Goal: Find specific page/section: Find specific page/section

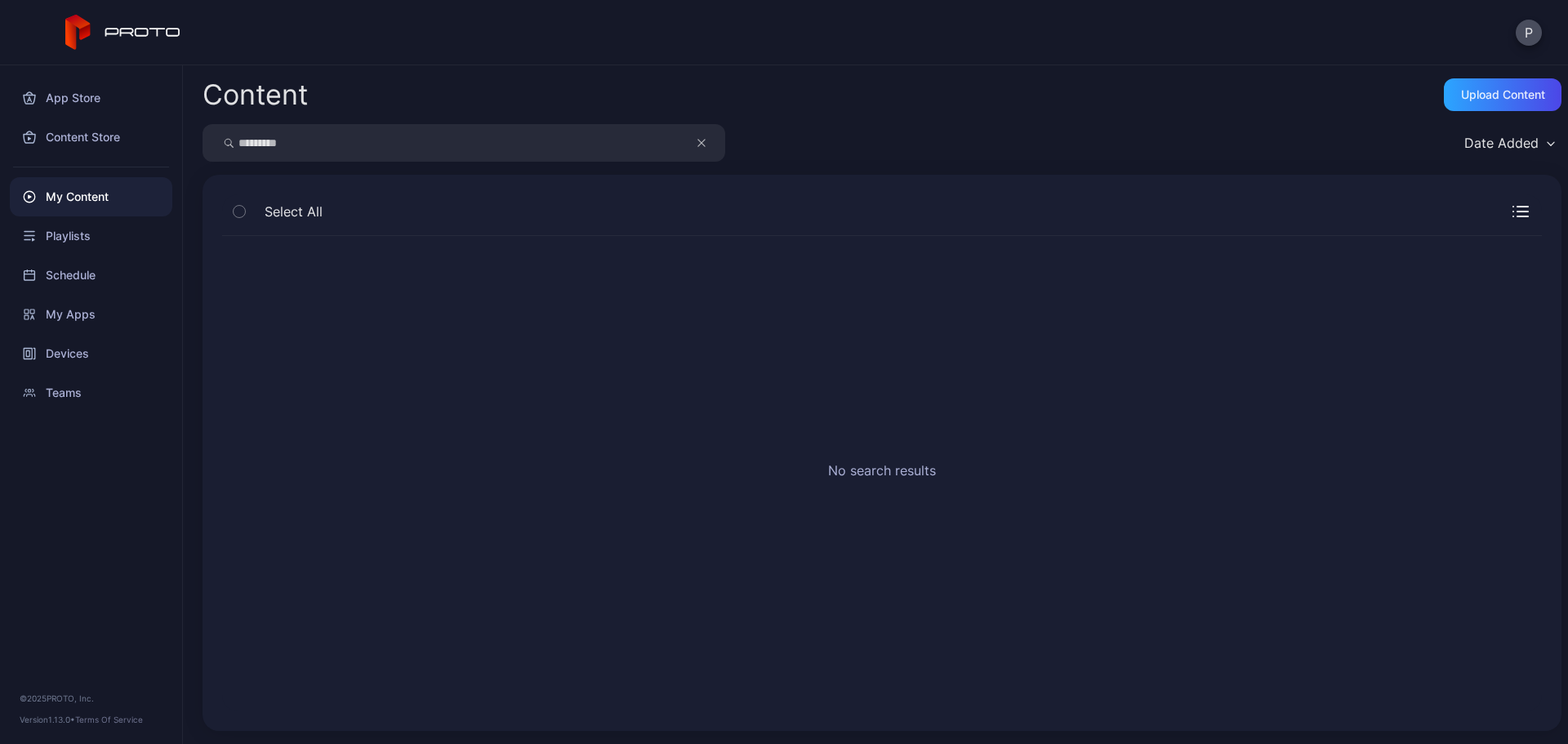
click at [125, 202] on div "My Content" at bounding box center [91, 197] width 163 height 39
click at [699, 145] on icon "button" at bounding box center [701, 142] width 8 height 19
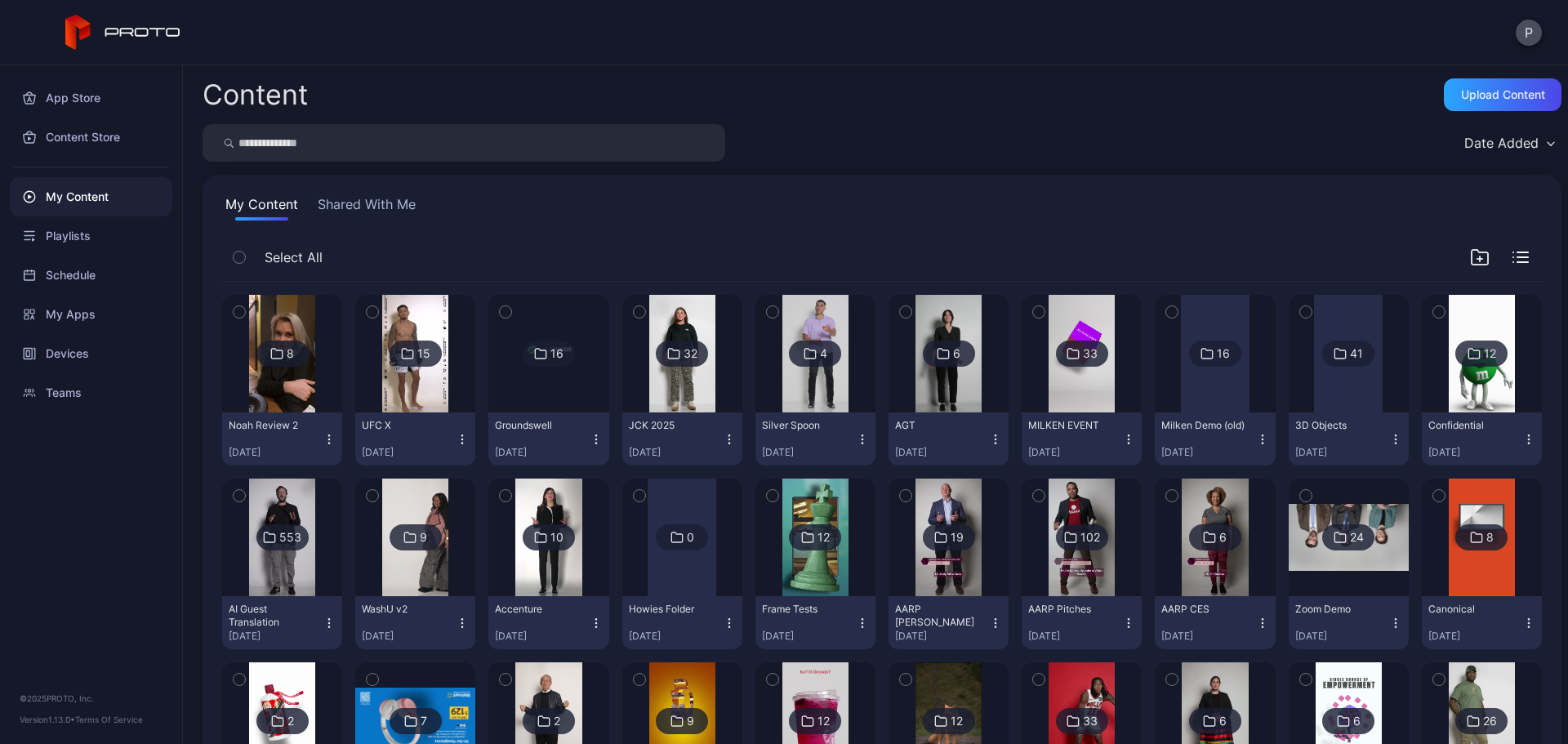
click at [507, 150] on input "search" at bounding box center [464, 142] width 523 height 38
type input "****"
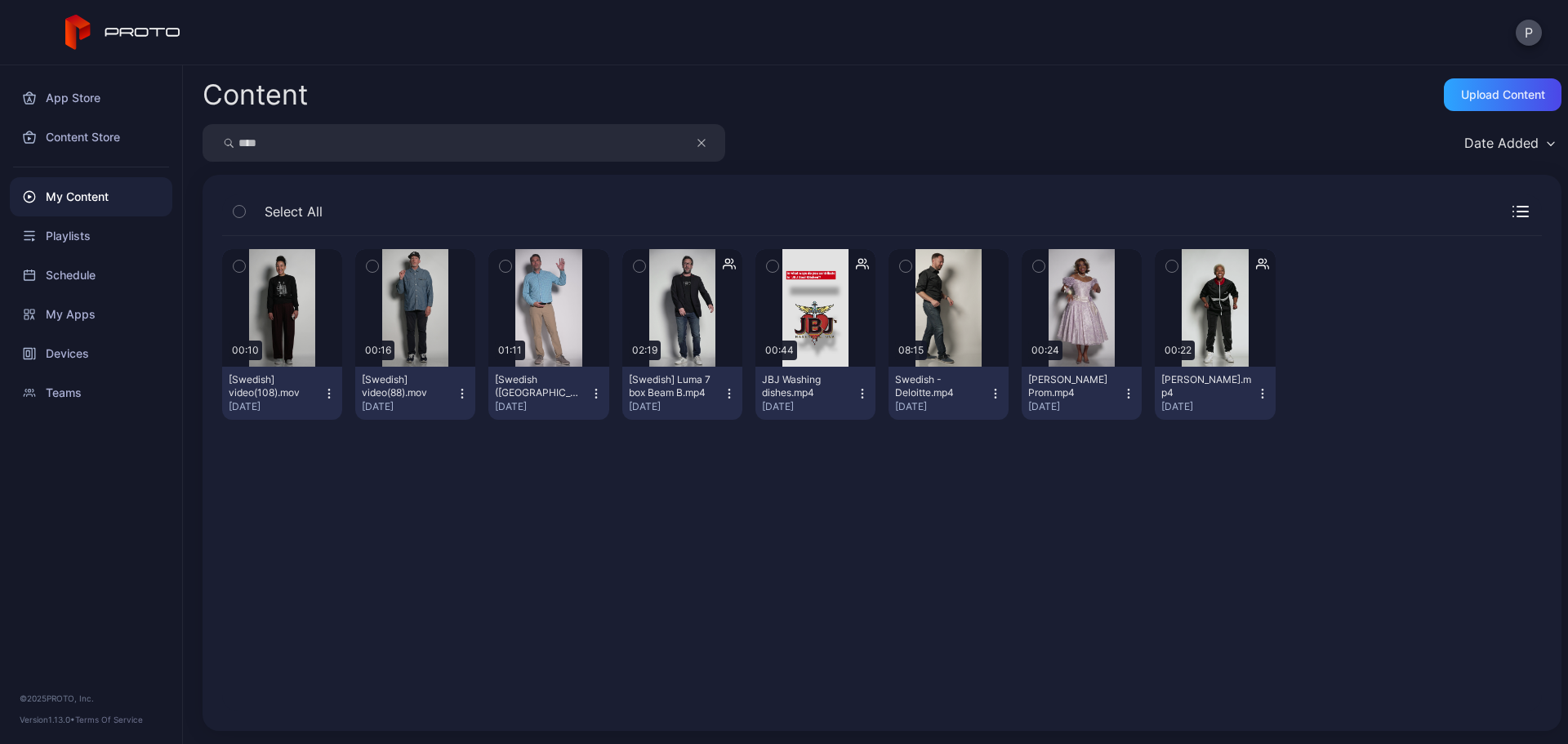
click at [711, 149] on button "button" at bounding box center [710, 142] width 31 height 38
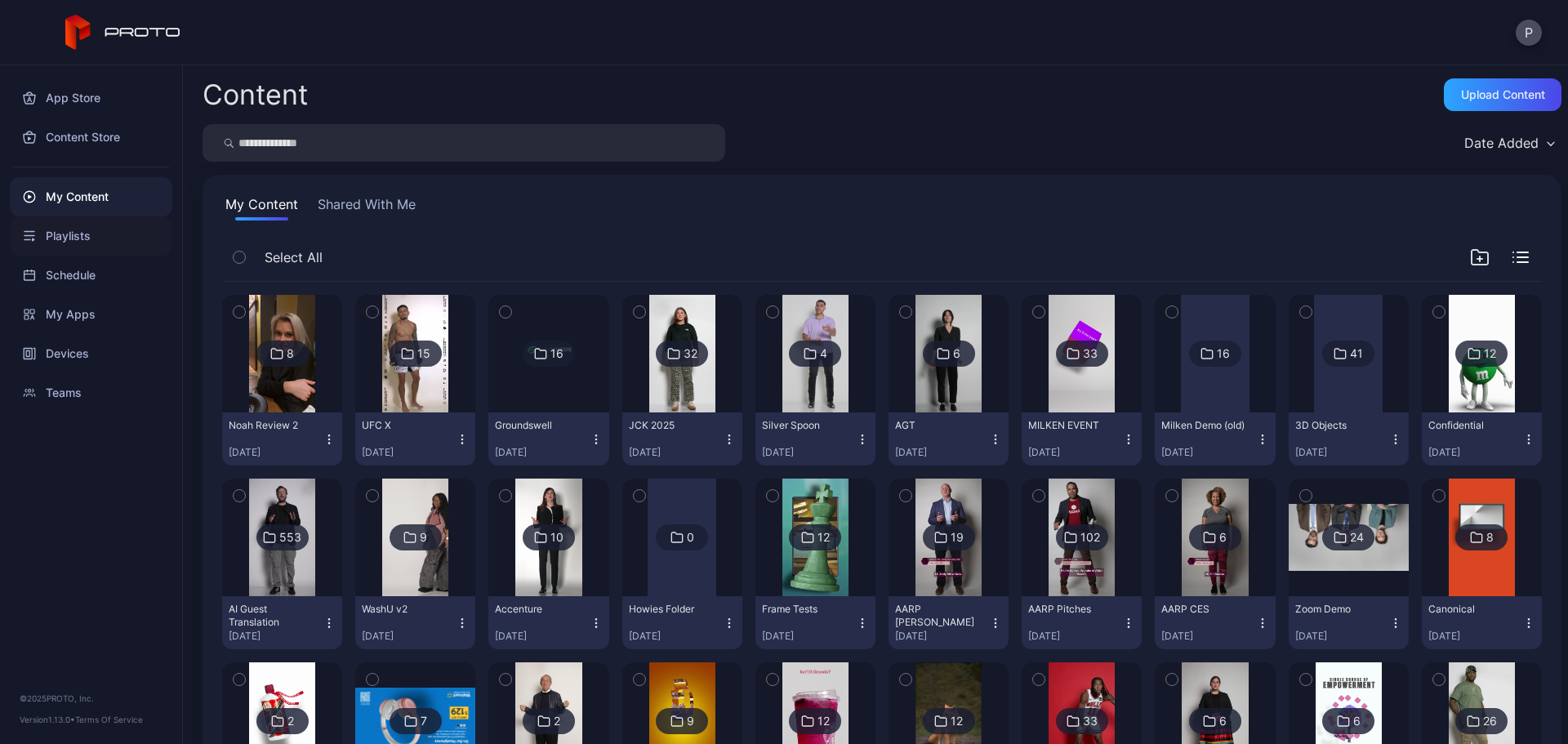
click at [116, 239] on div "Playlists" at bounding box center [91, 235] width 163 height 39
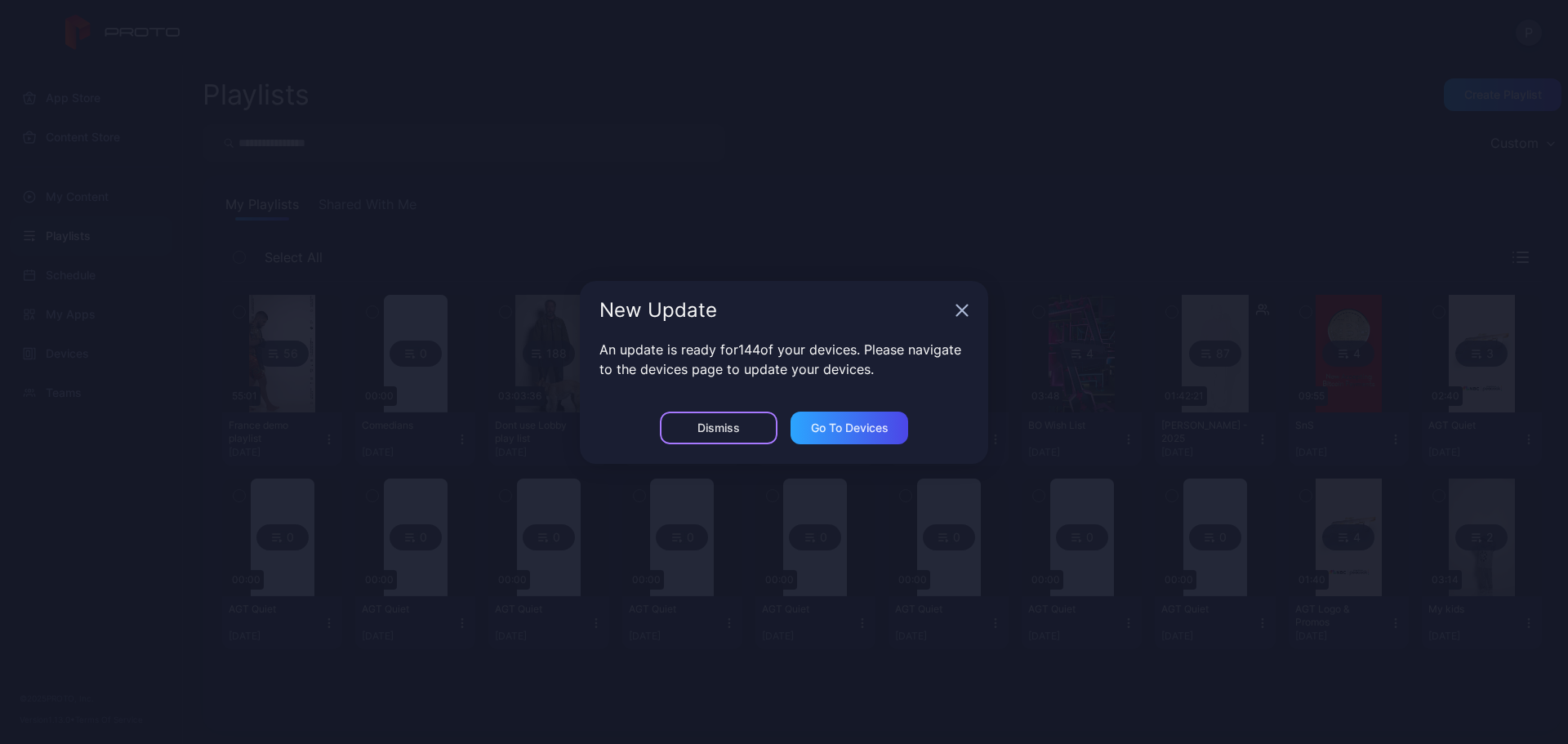
click at [741, 418] on div "Dismiss" at bounding box center [718, 428] width 117 height 33
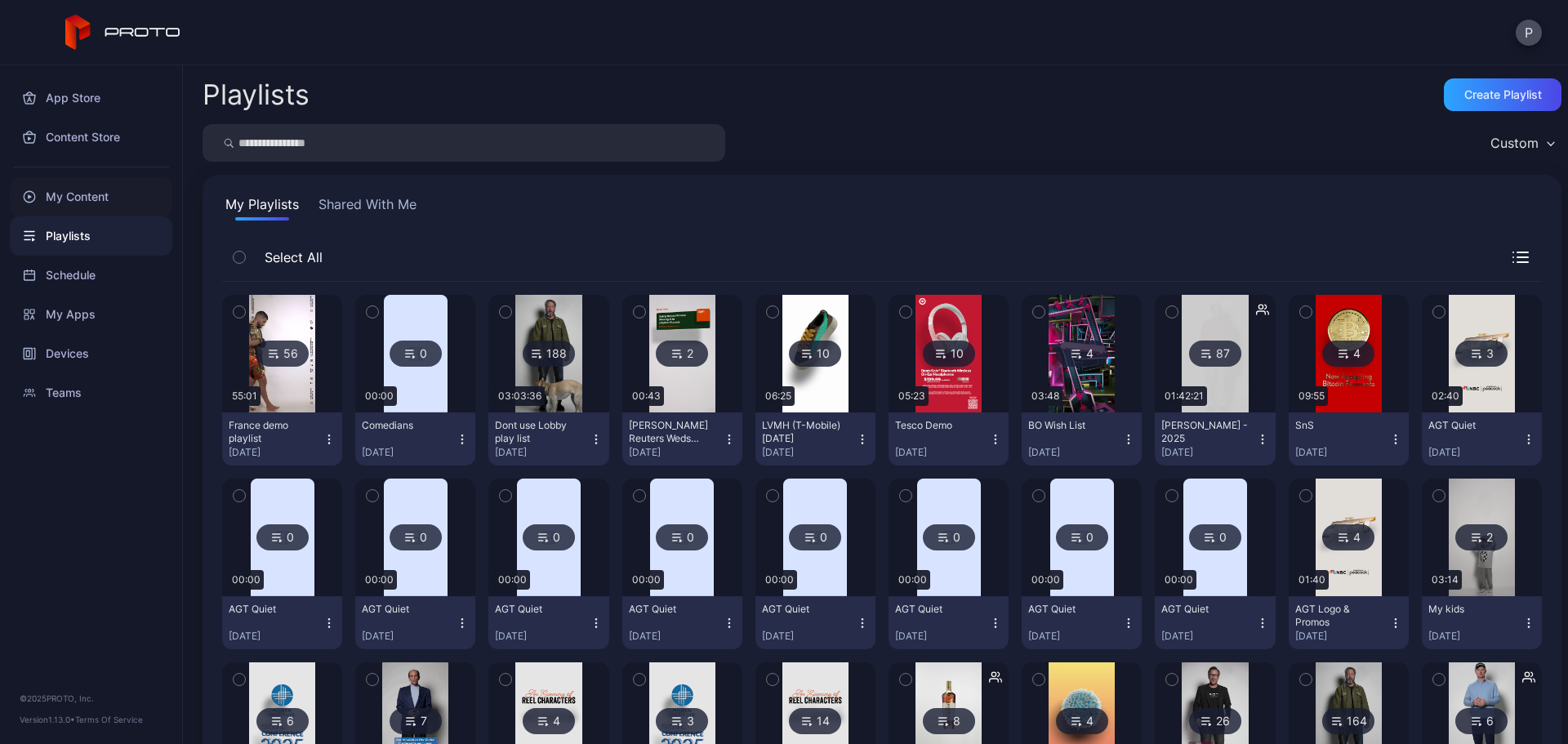
click at [134, 197] on div "My Content" at bounding box center [91, 197] width 163 height 39
